Goal: Book appointment/travel/reservation

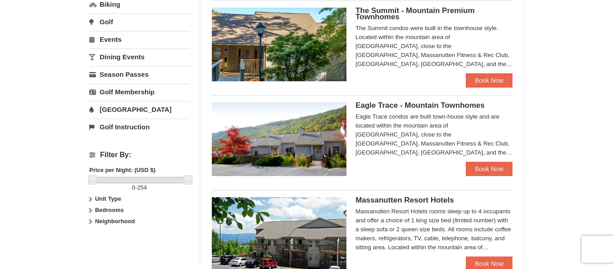
scroll to position [319, 0]
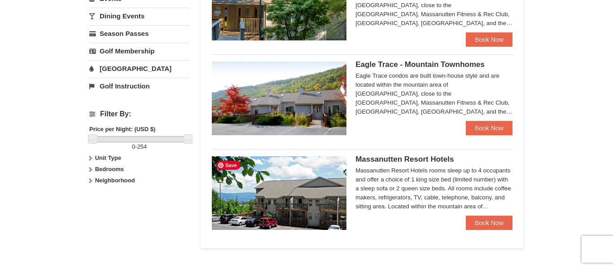
click at [310, 183] on img at bounding box center [279, 193] width 135 height 74
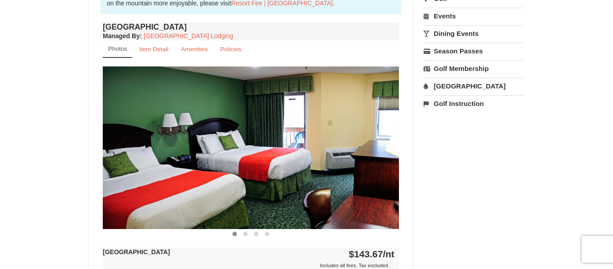
scroll to position [327, 0]
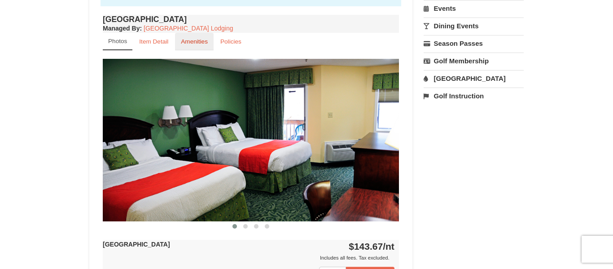
click at [194, 47] on link "Amenities" at bounding box center [194, 41] width 39 height 17
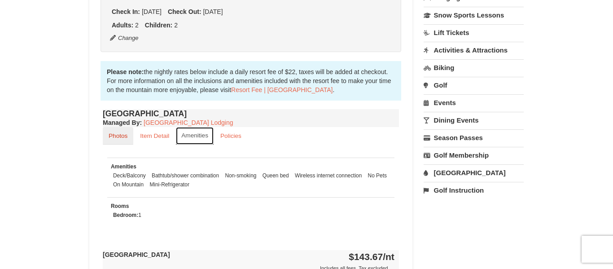
scroll to position [232, 0]
click at [116, 131] on link "Photos" at bounding box center [118, 135] width 30 height 17
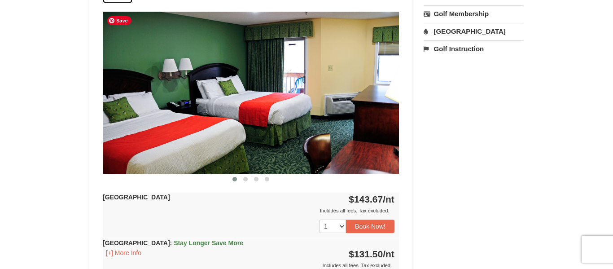
scroll to position [396, 0]
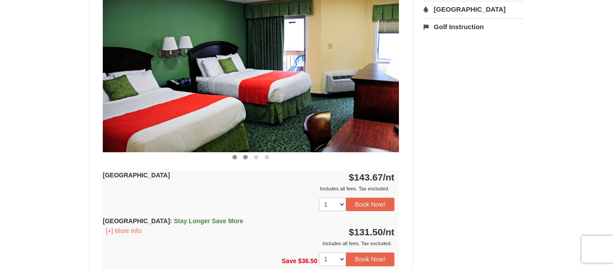
click at [243, 157] on span at bounding box center [245, 157] width 4 height 4
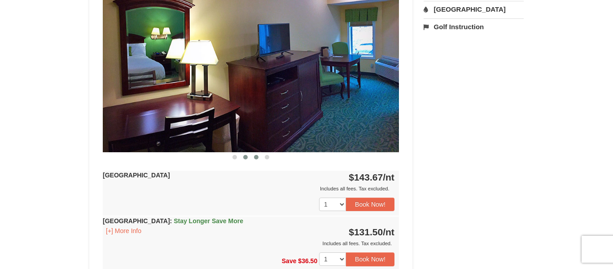
click at [252, 157] on button at bounding box center [256, 156] width 11 height 9
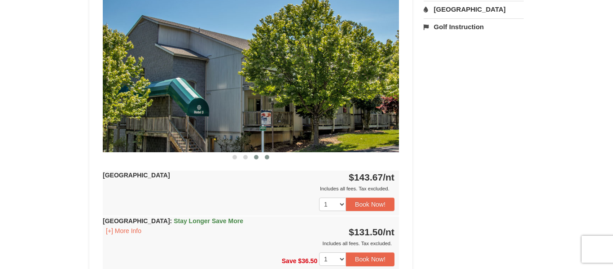
click at [266, 157] on span at bounding box center [267, 157] width 4 height 4
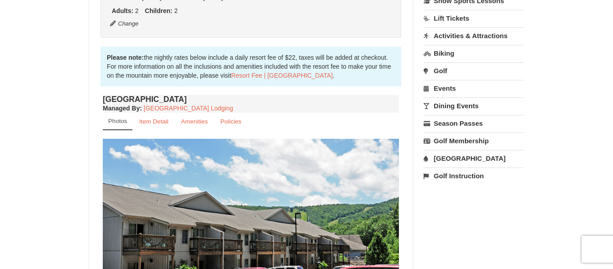
scroll to position [227, 0]
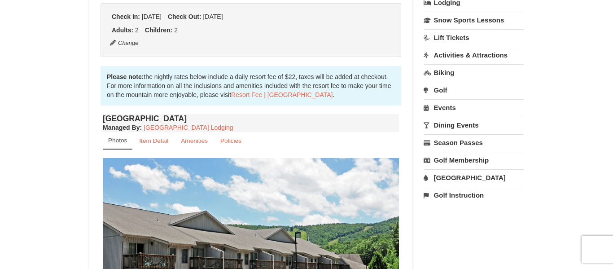
click at [462, 57] on link "Activities & Attractions" at bounding box center [473, 55] width 100 height 17
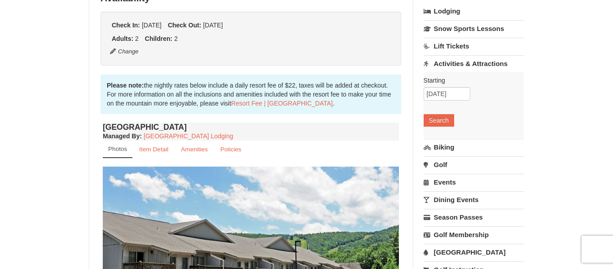
scroll to position [218, 0]
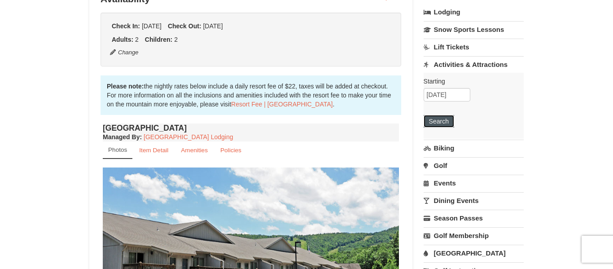
click at [440, 123] on button "Search" at bounding box center [438, 121] width 30 height 13
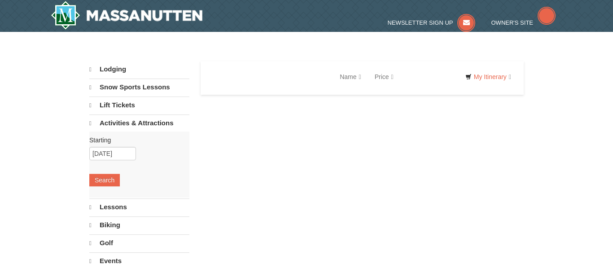
select select "9"
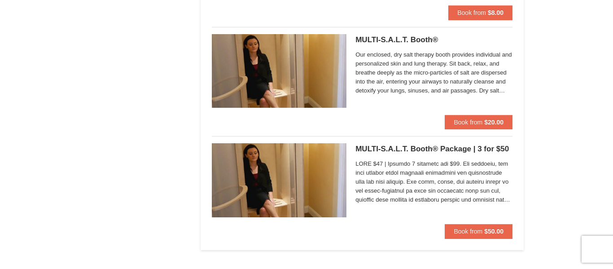
scroll to position [820, 0]
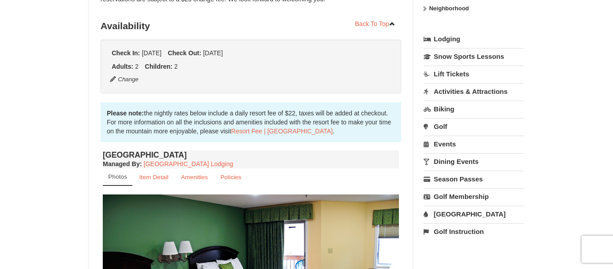
scroll to position [192, 0]
click at [459, 213] on link "[GEOGRAPHIC_DATA]" at bounding box center [473, 213] width 100 height 17
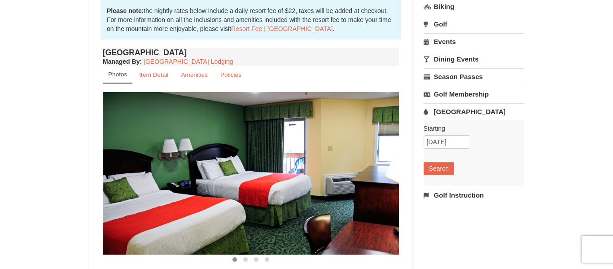
scroll to position [294, 0]
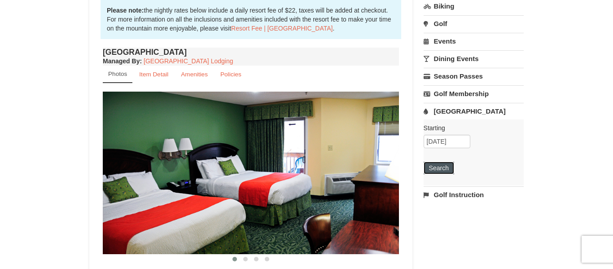
click at [427, 170] on button "Search" at bounding box center [438, 167] width 30 height 13
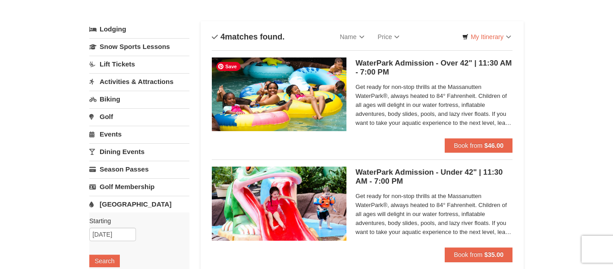
scroll to position [27, 0]
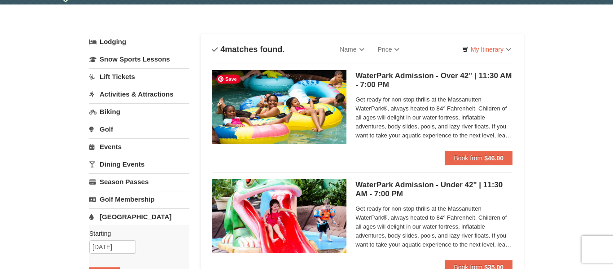
click at [313, 87] on img at bounding box center [279, 107] width 135 height 74
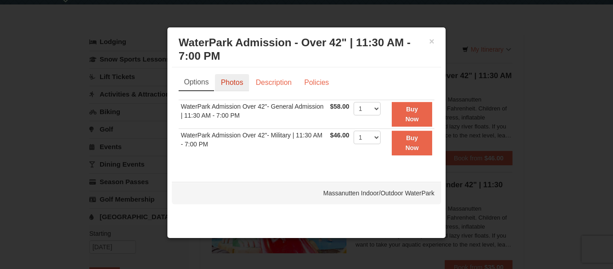
click at [237, 84] on link "Photos" at bounding box center [232, 82] width 34 height 17
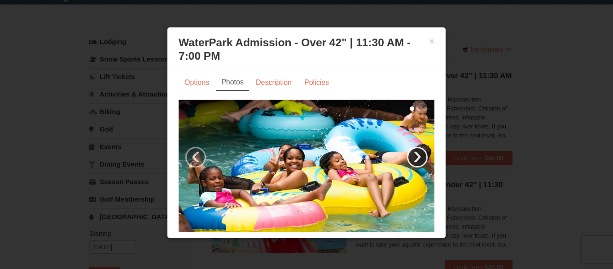
click at [423, 158] on link "›" at bounding box center [417, 157] width 21 height 21
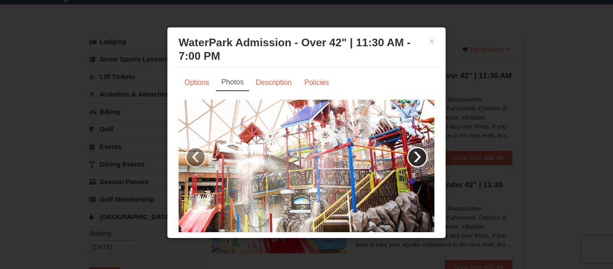
click at [422, 158] on link "›" at bounding box center [417, 157] width 21 height 21
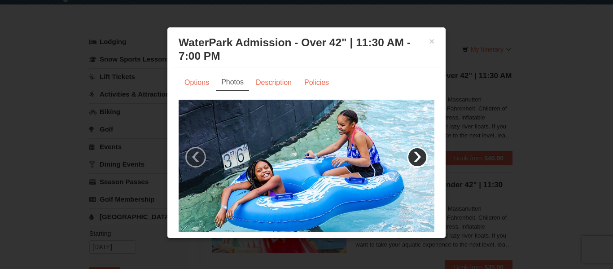
click at [422, 158] on link "›" at bounding box center [417, 157] width 21 height 21
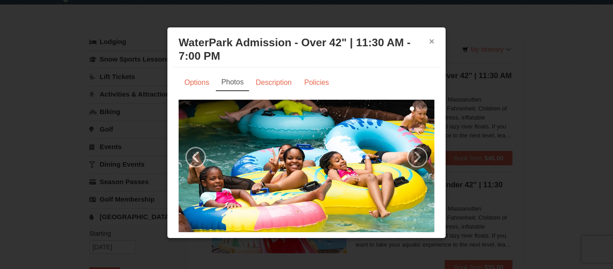
click at [430, 42] on button "×" at bounding box center [431, 41] width 5 height 9
